Goal: Task Accomplishment & Management: Manage account settings

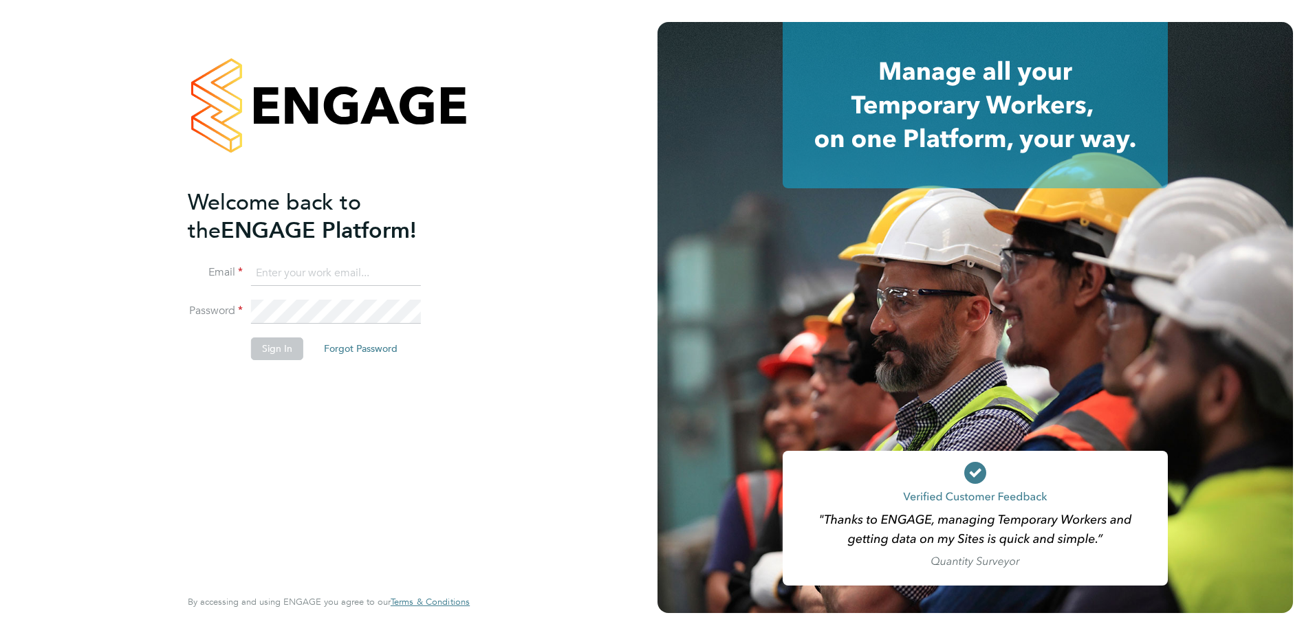
type input "gemma.mcbride@apleona.com"
click at [287, 385] on div "Welcome back to the ENGAGE Platform! Email gemma.mcbride@apleona.com Password S…" at bounding box center [322, 386] width 268 height 396
click at [267, 342] on button "Sign In" at bounding box center [277, 349] width 52 height 22
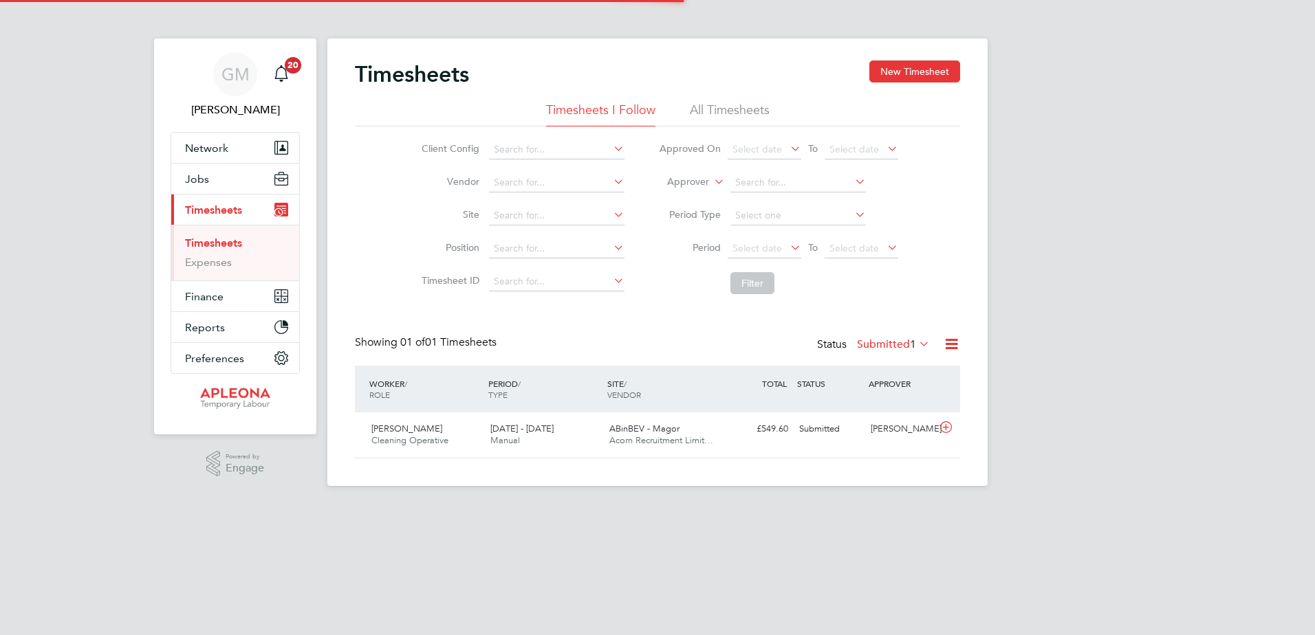
scroll to position [35, 120]
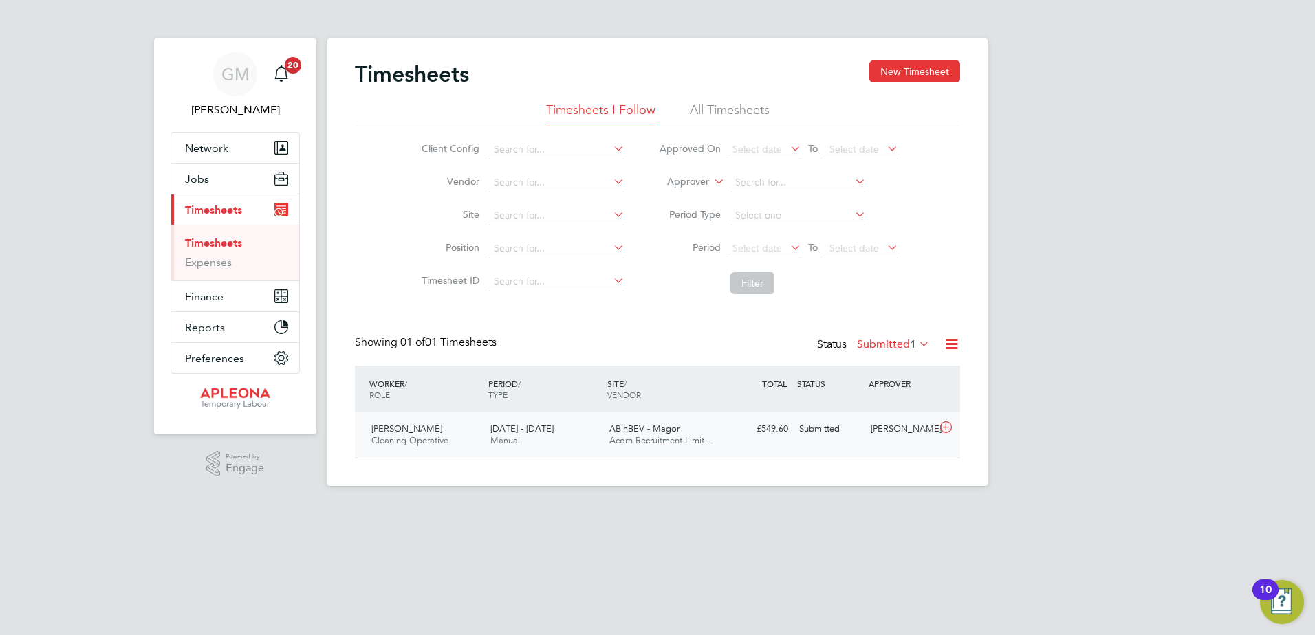
click at [953, 428] on icon at bounding box center [945, 427] width 17 height 11
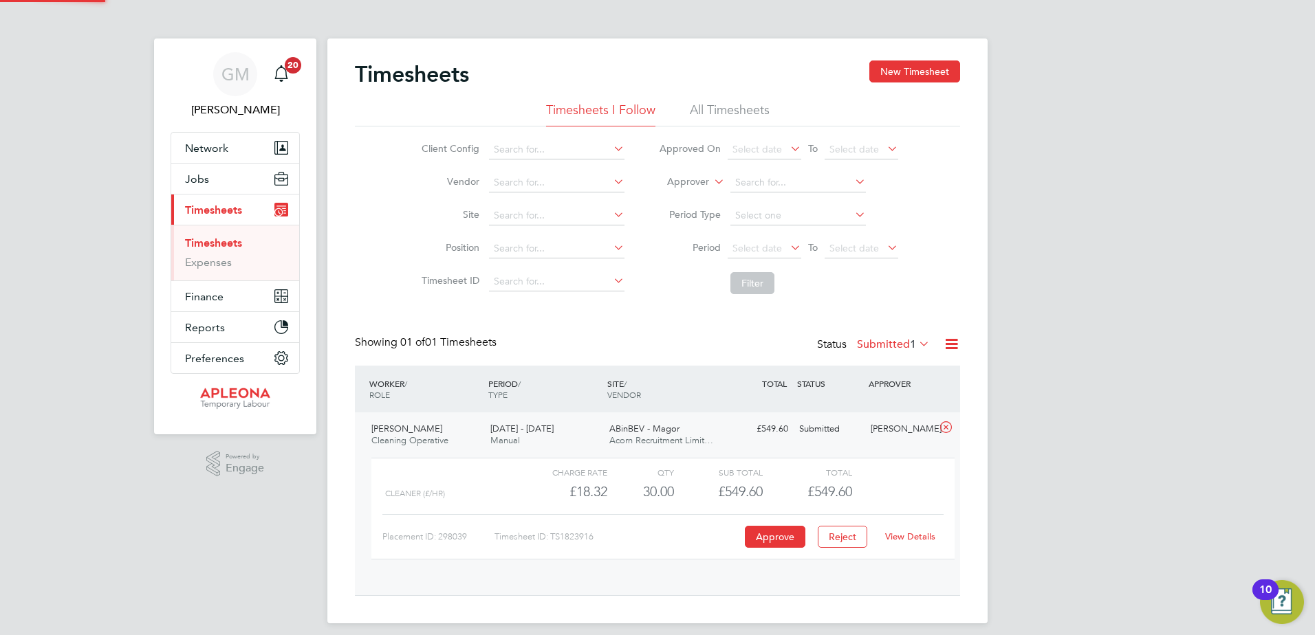
scroll to position [23, 134]
click at [774, 545] on button "Approve" at bounding box center [775, 537] width 61 height 22
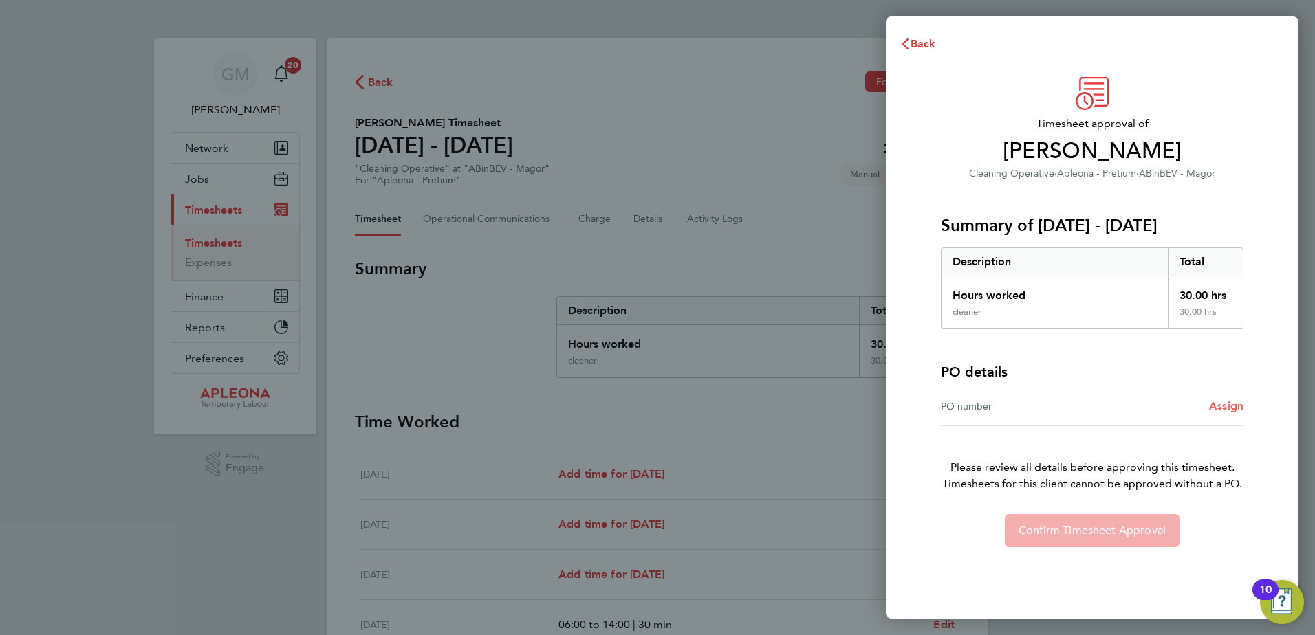
drag, startPoint x: 1227, startPoint y: 408, endPoint x: 1192, endPoint y: 408, distance: 35.1
click at [1227, 408] on span "Assign" at bounding box center [1226, 406] width 34 height 13
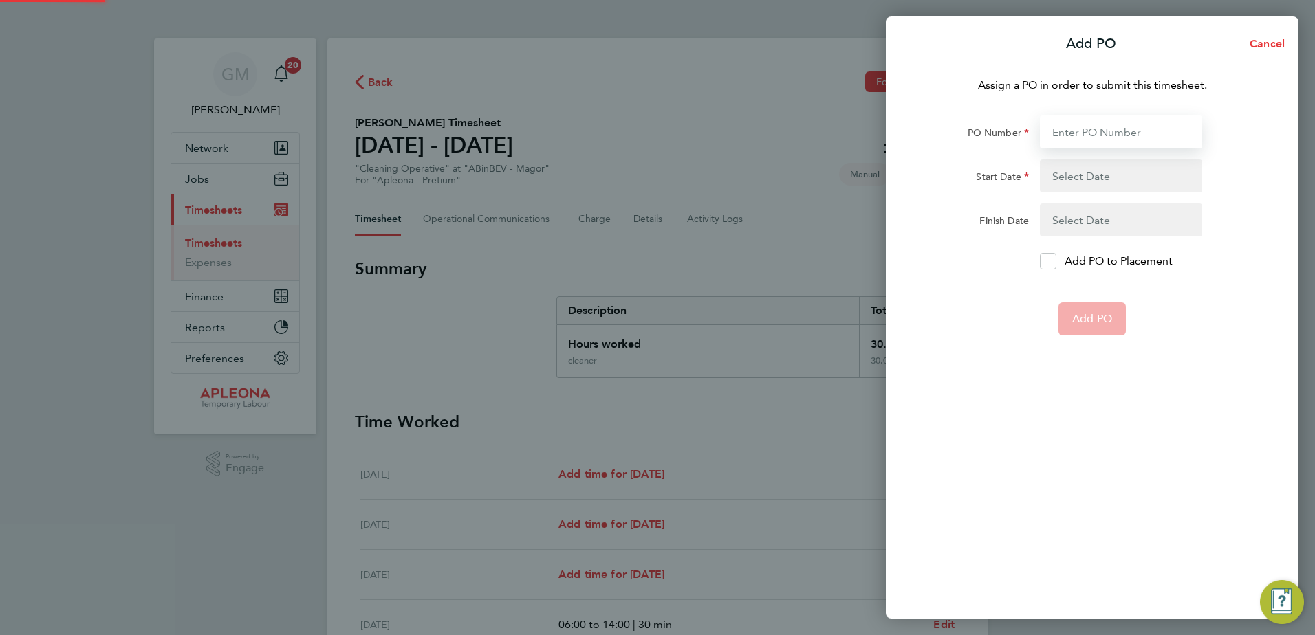
click at [1097, 133] on input "PO Number" at bounding box center [1121, 132] width 162 height 33
type input "PO2526318"
type input "[DATE]"
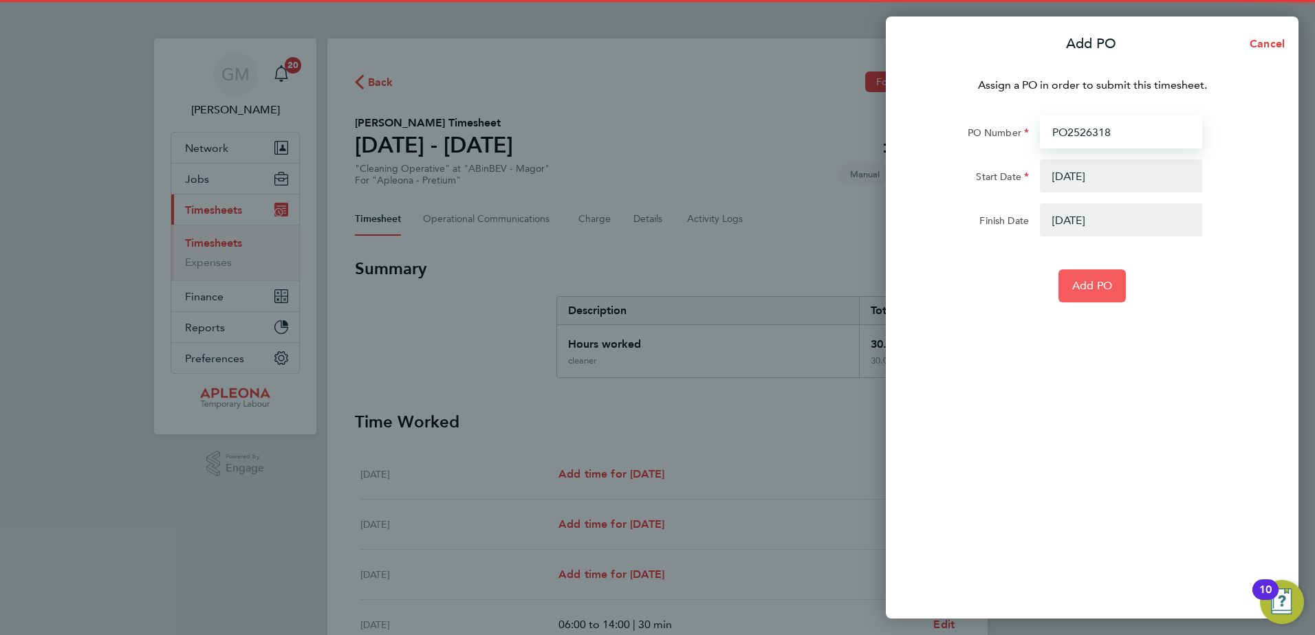
type input "PO2526318"
click at [1111, 291] on span "Add PO" at bounding box center [1092, 286] width 40 height 14
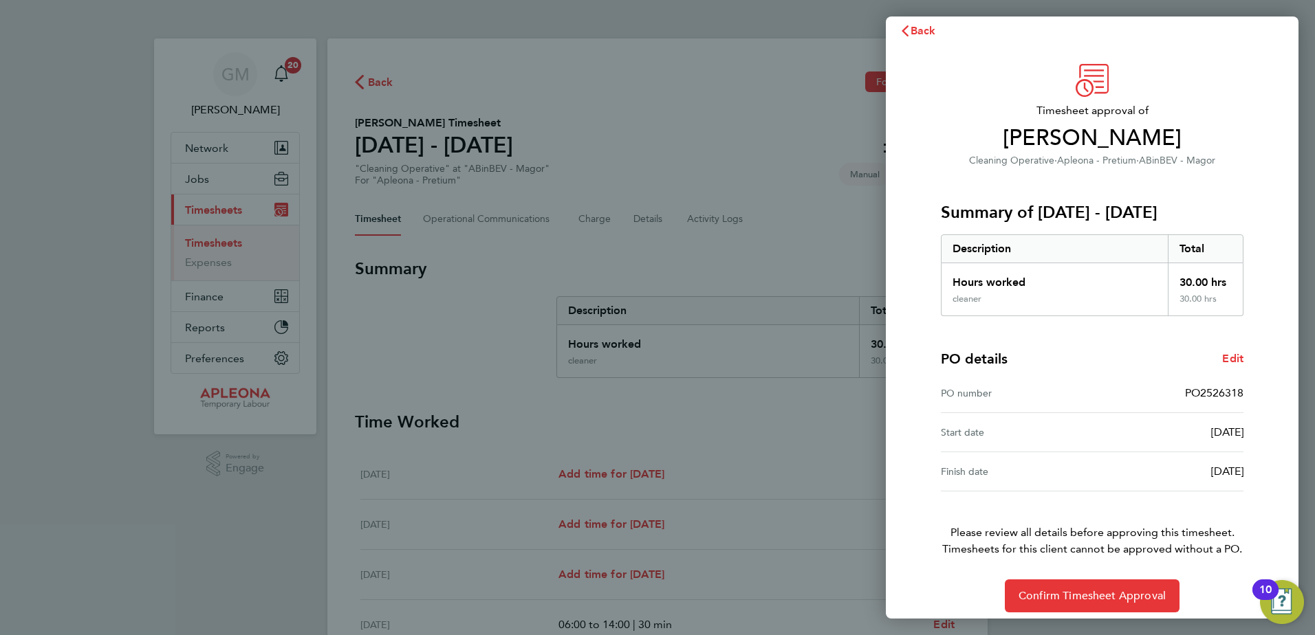
scroll to position [23, 0]
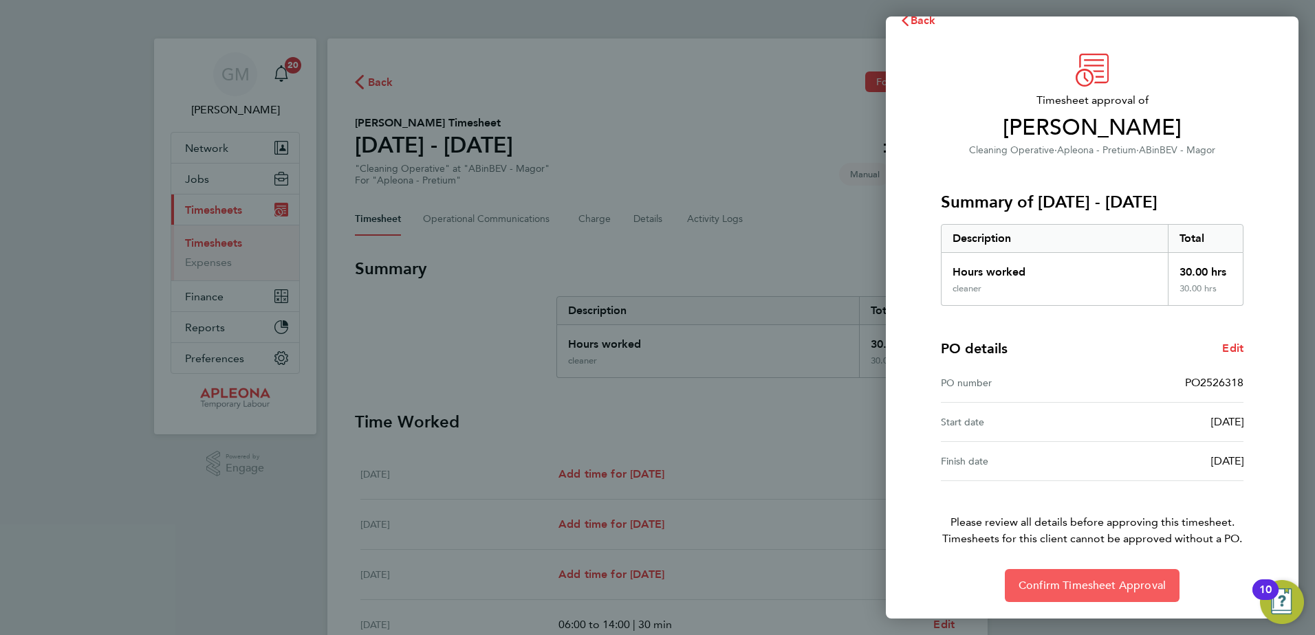
click at [1106, 582] on span "Confirm Timesheet Approval" at bounding box center [1091, 586] width 147 height 14
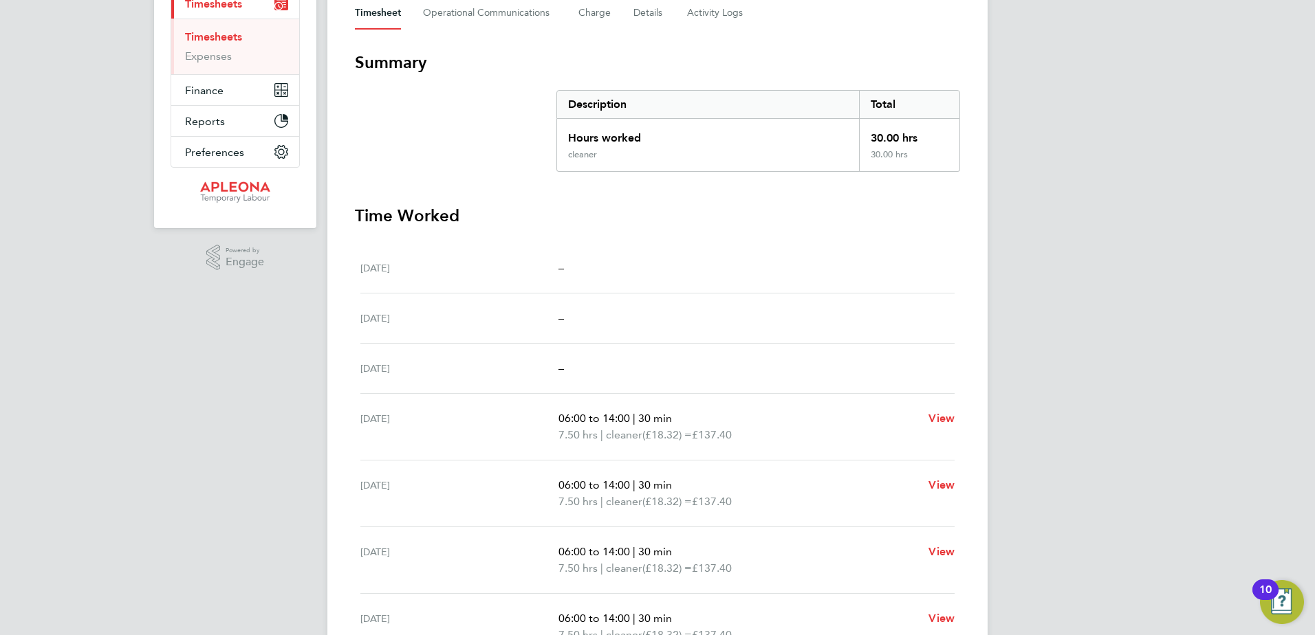
scroll to position [195, 0]
